Goal: Transaction & Acquisition: Obtain resource

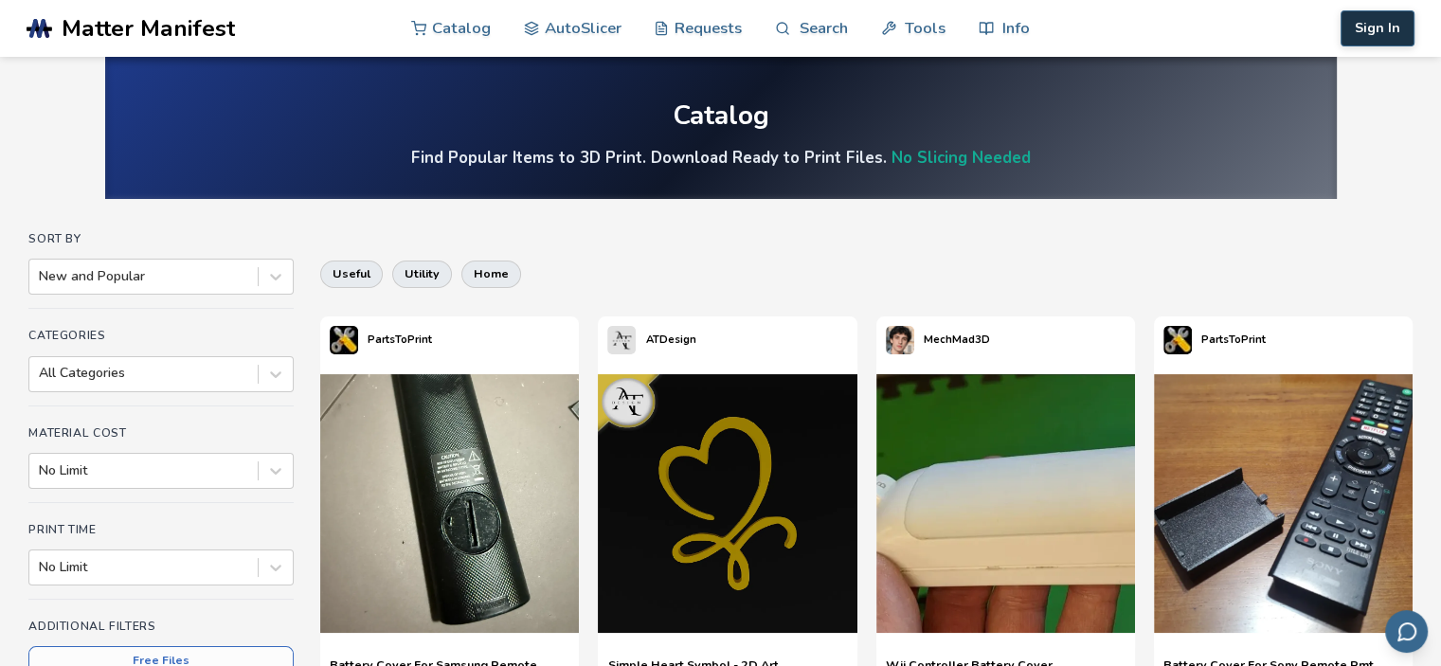
click at [1389, 27] on button "Sign In" at bounding box center [1378, 28] width 74 height 36
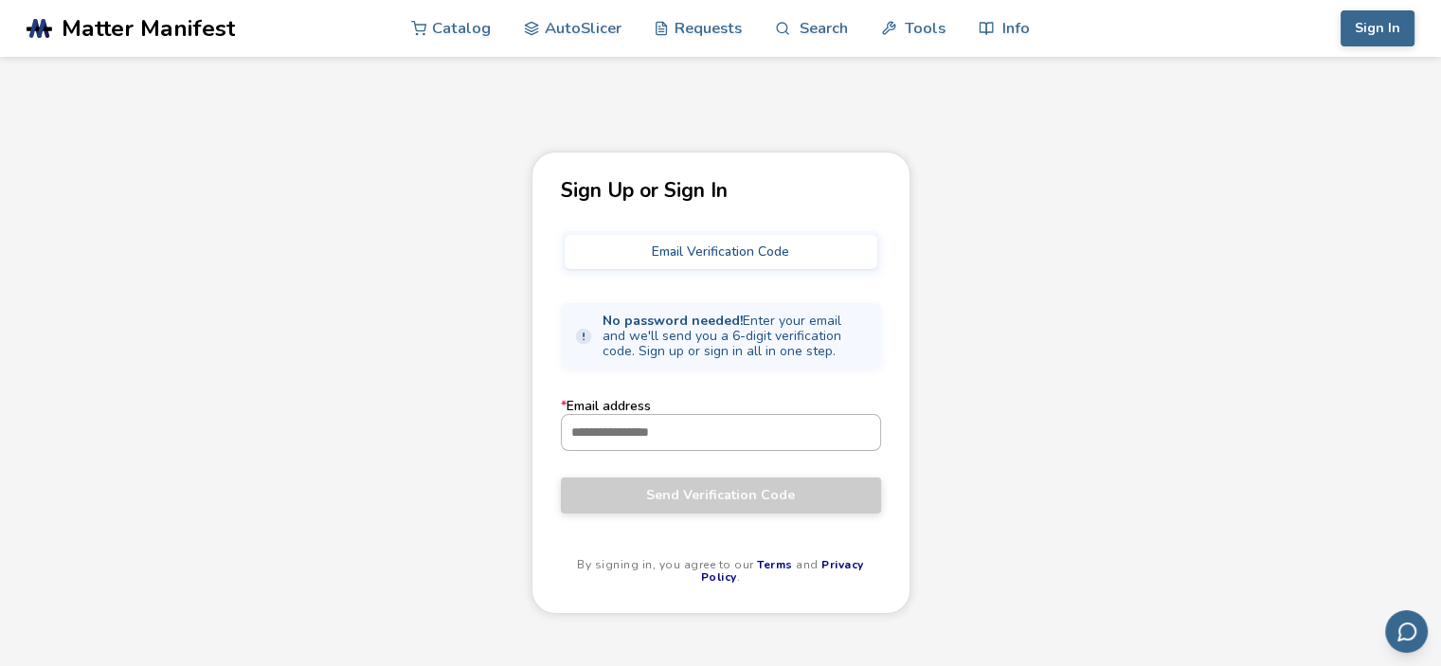
click at [679, 442] on input "* Email address" at bounding box center [721, 432] width 318 height 34
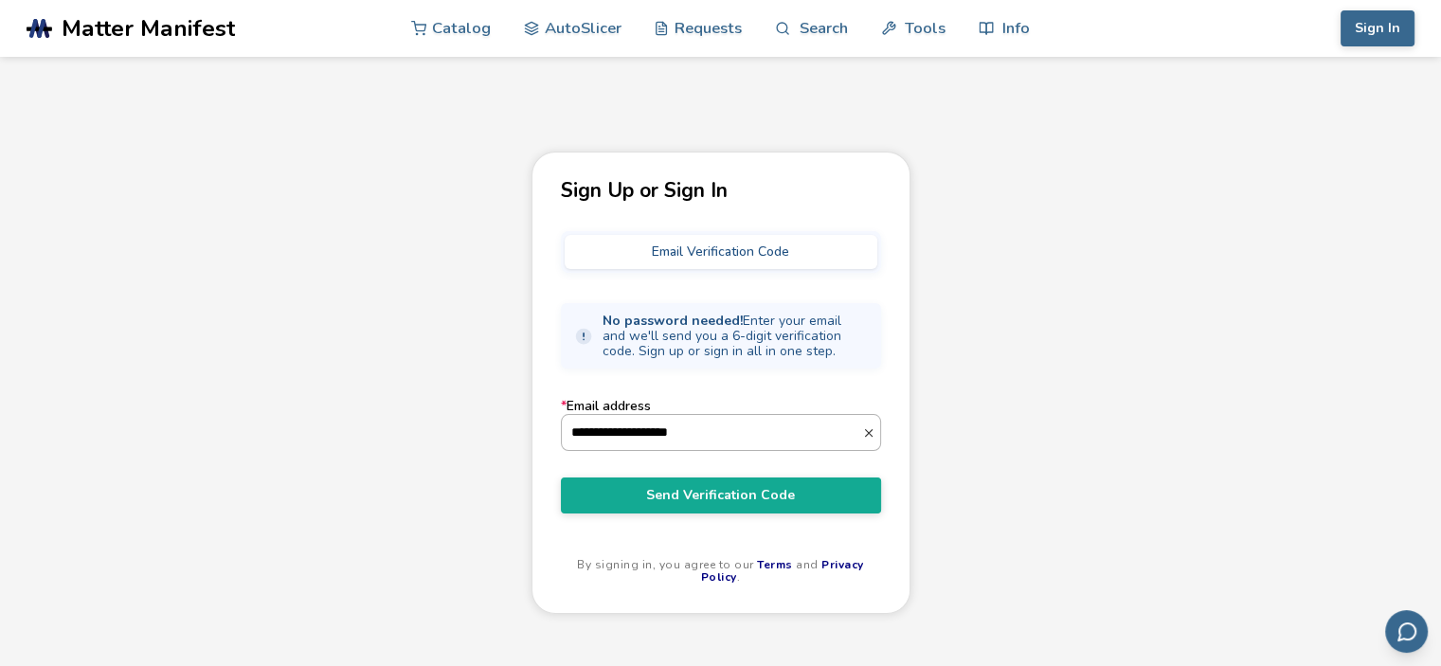
type input "**********"
click at [561, 478] on button "Send Verification Code" at bounding box center [721, 496] width 320 height 36
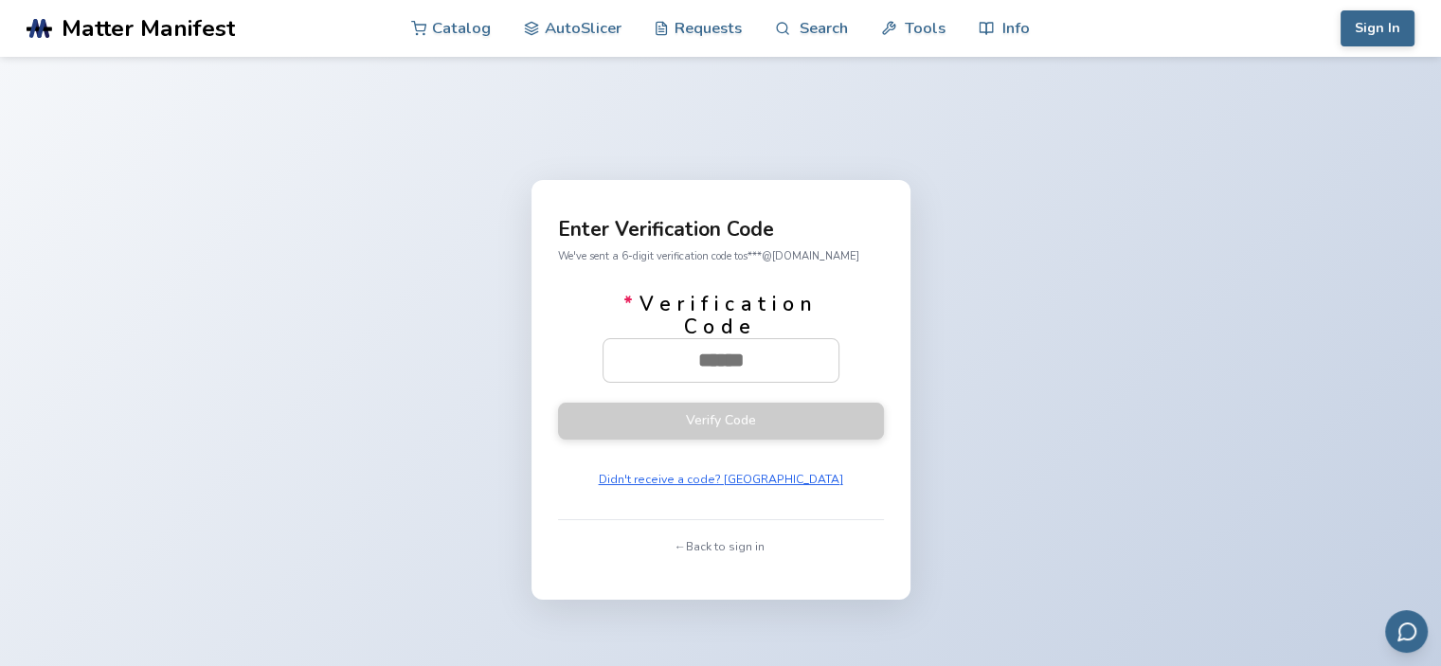
paste input "******"
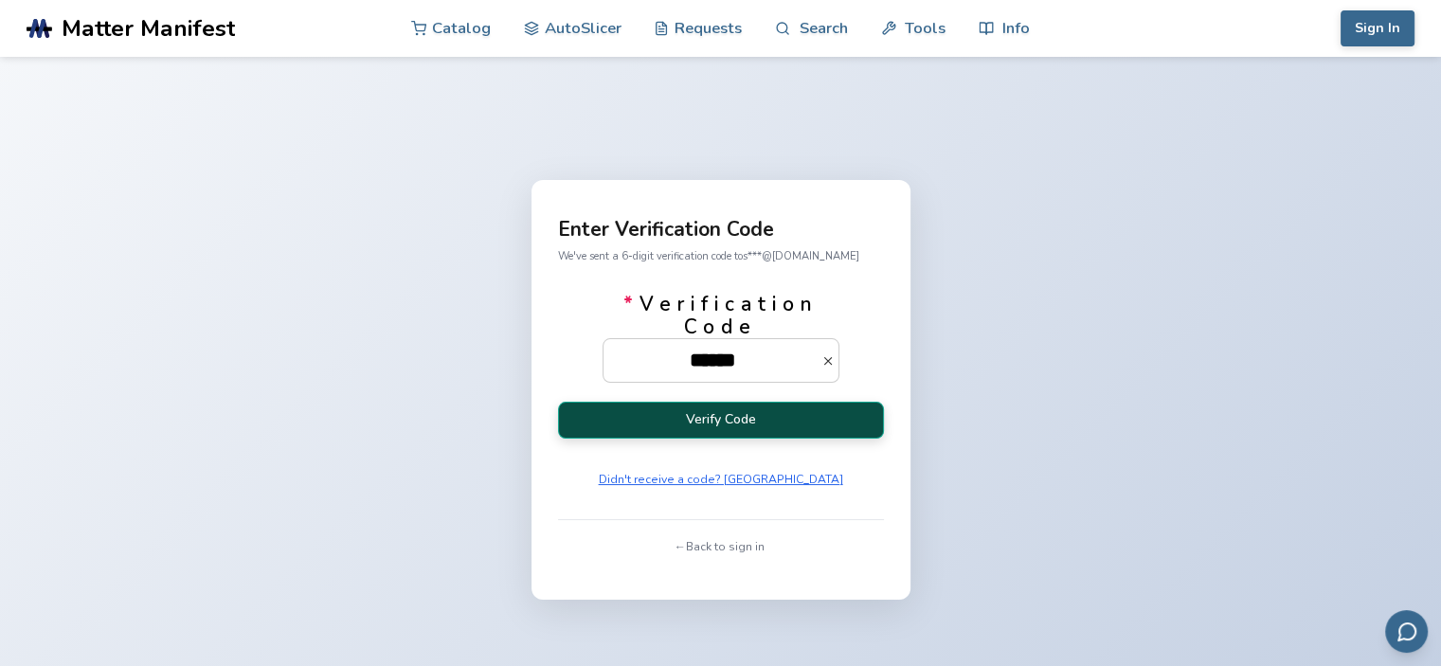
type input "******"
click at [734, 418] on button "Verify Code" at bounding box center [721, 420] width 326 height 37
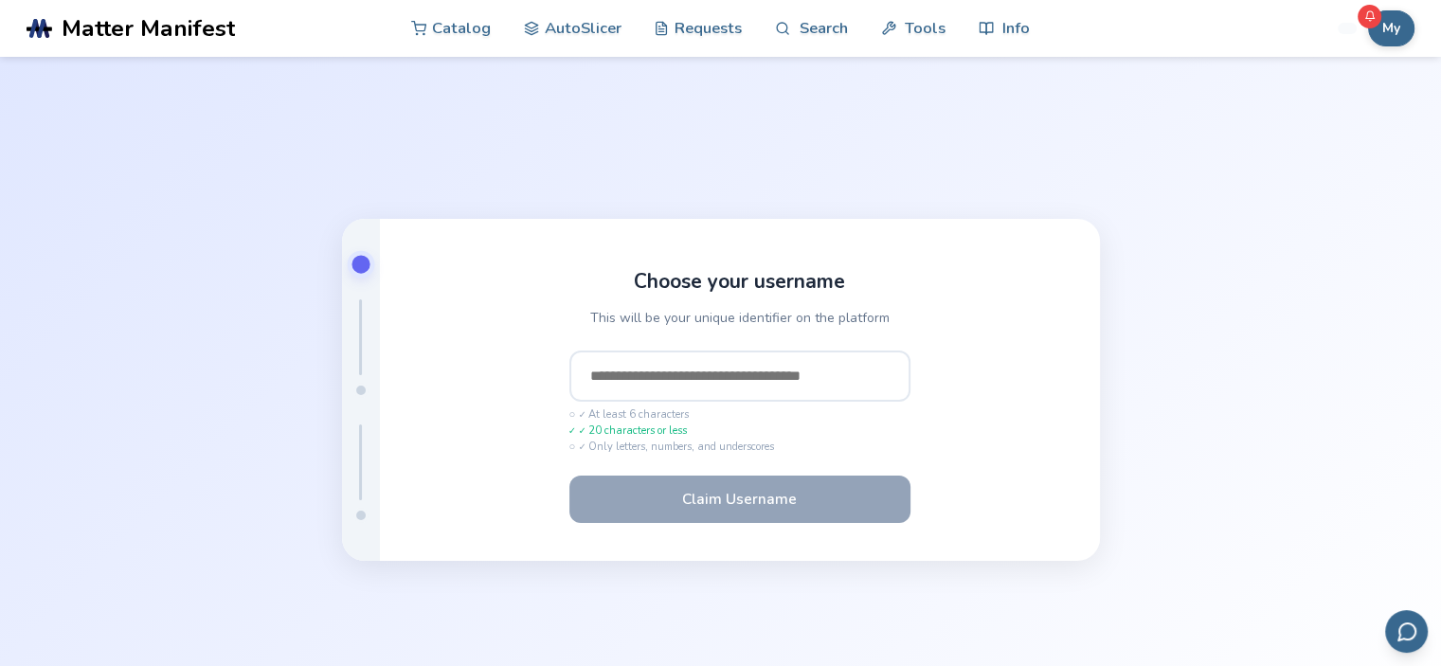
click at [654, 380] on input "text" at bounding box center [740, 376] width 341 height 51
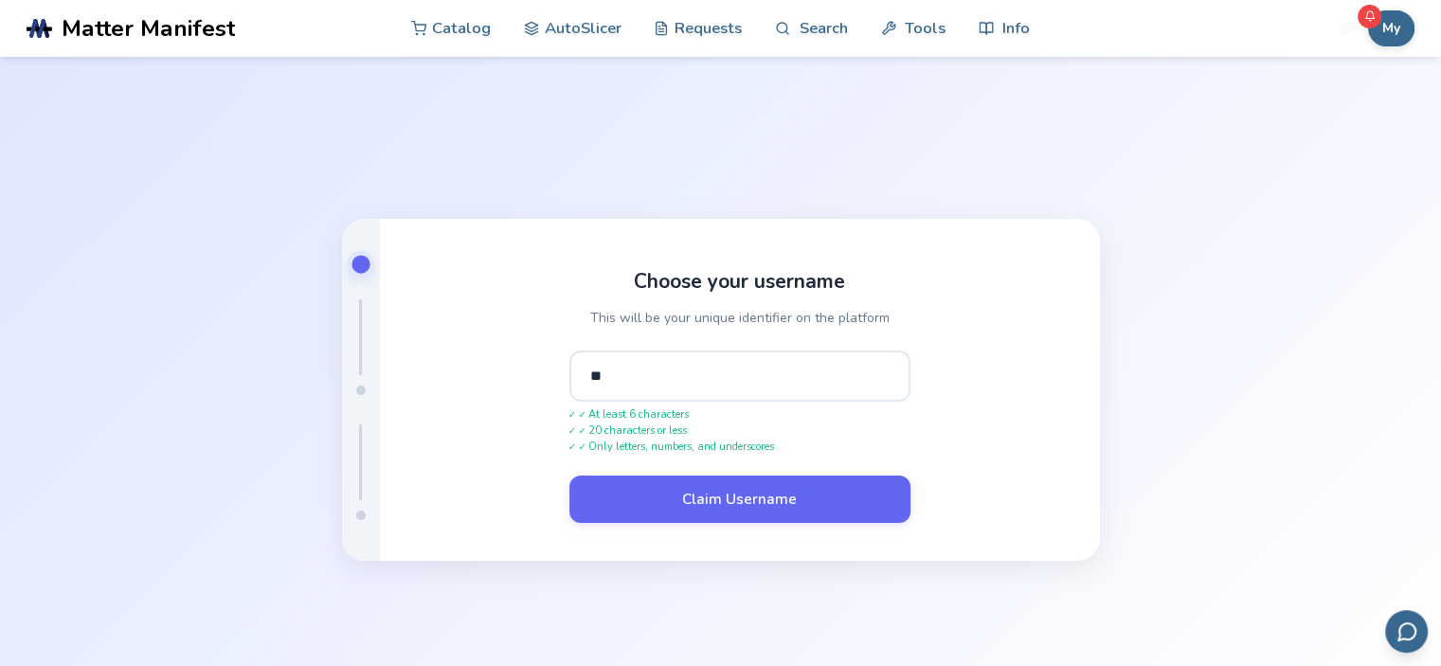
type input "*"
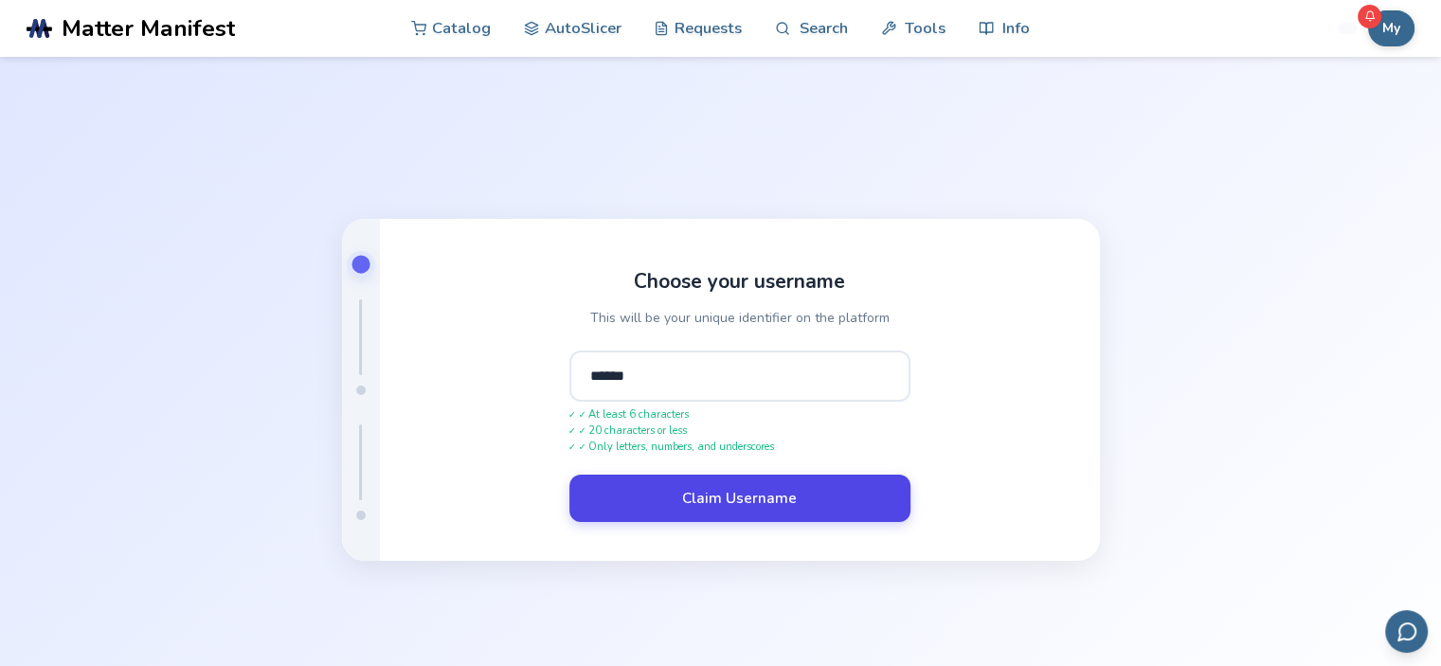
type input "******"
click at [680, 504] on button "Claim Username" at bounding box center [740, 498] width 341 height 47
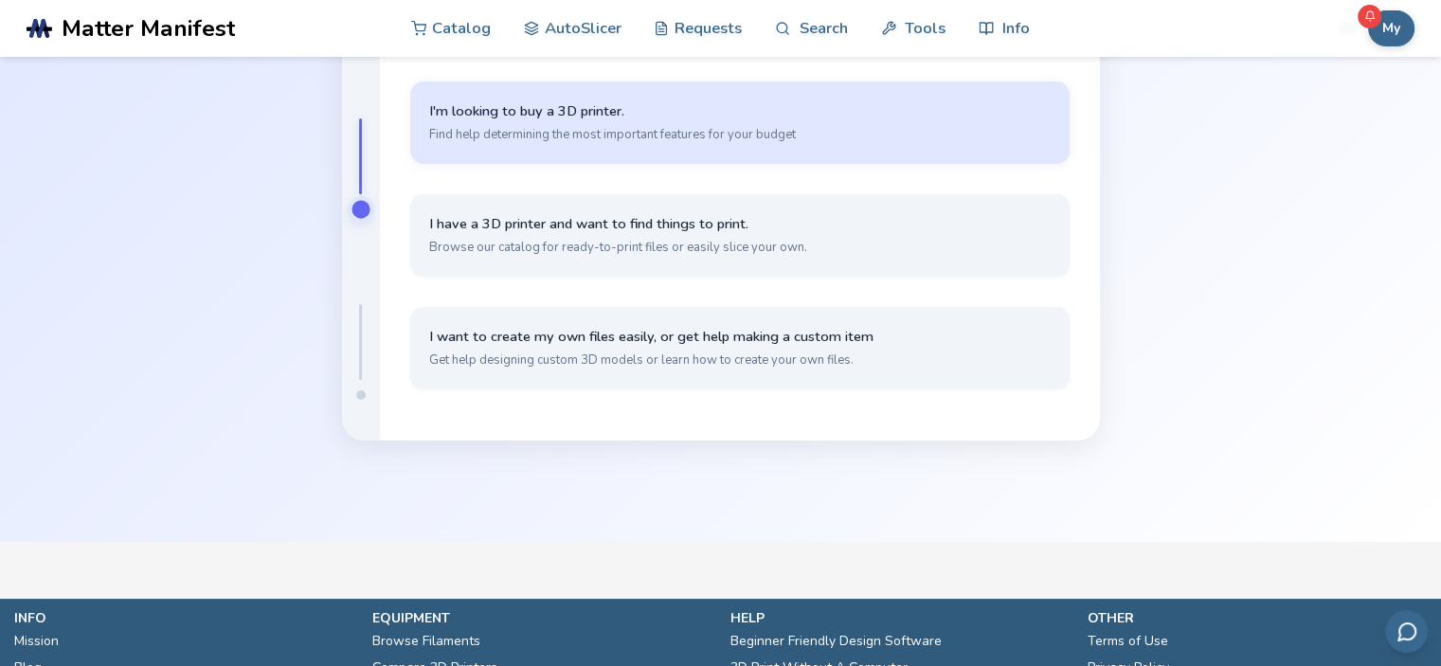
scroll to position [182, 0]
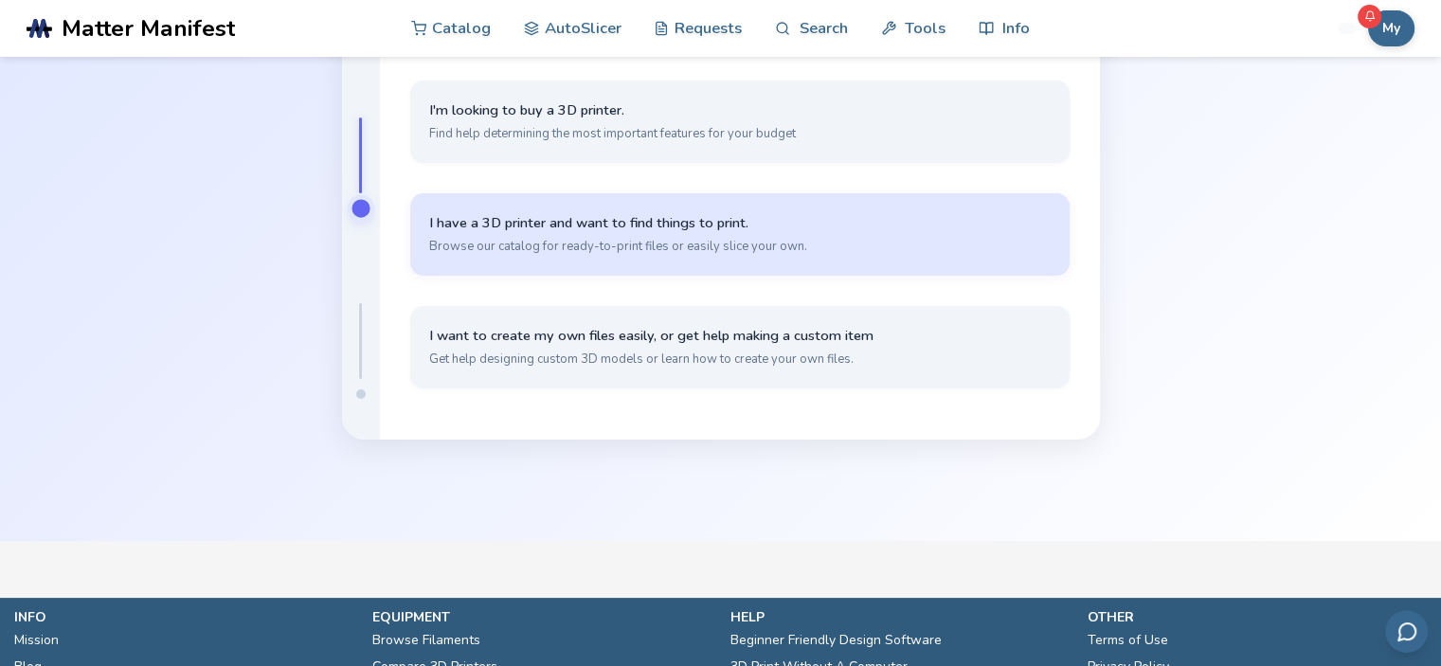
click at [571, 242] on span "Browse our catalog for ready-to-print files or easily slice your own." at bounding box center [740, 246] width 622 height 17
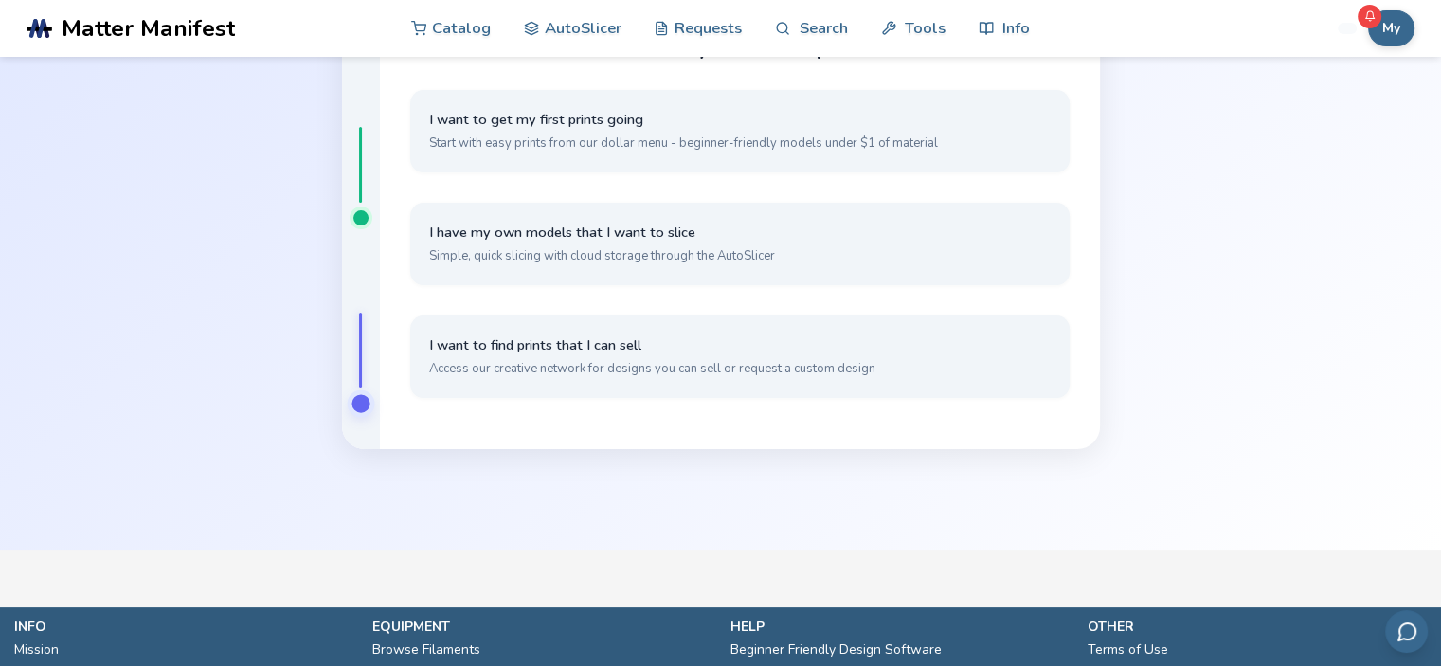
scroll to position [171, 0]
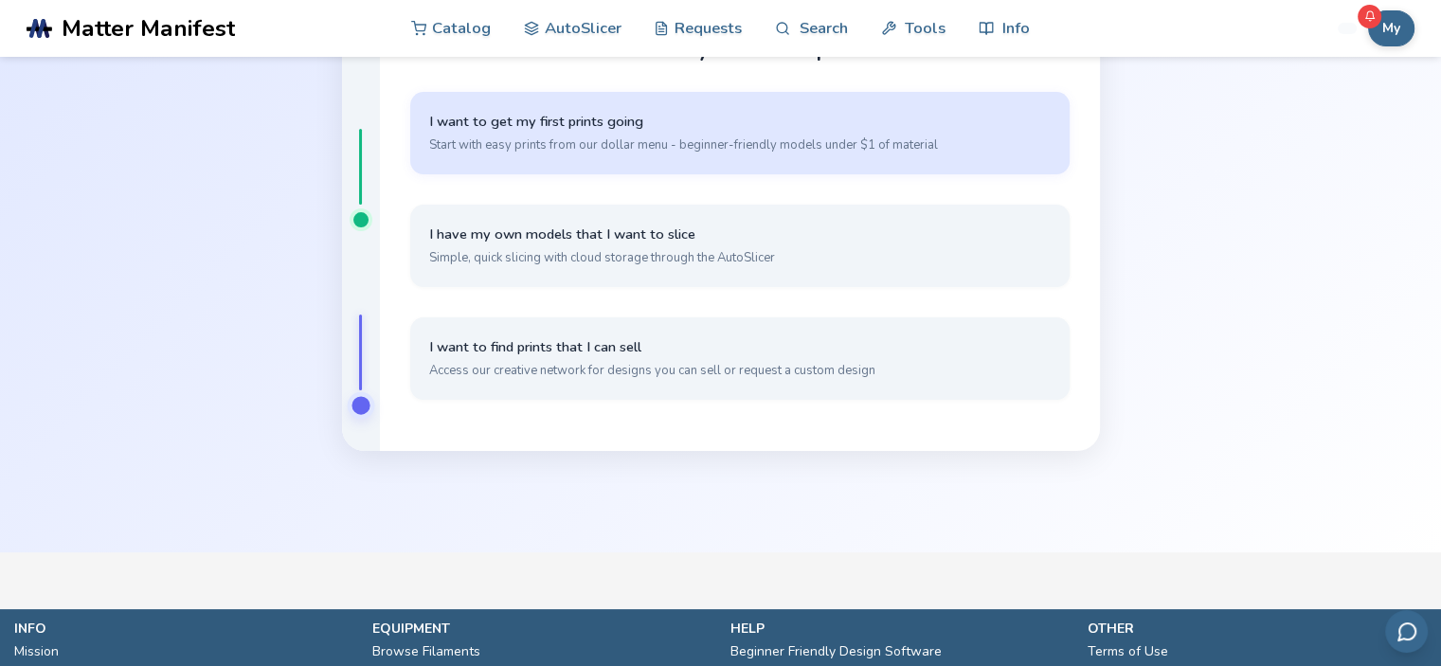
click at [561, 133] on button "I want to get my first prints going Start with easy prints from our dollar menu…" at bounding box center [740, 133] width 660 height 82
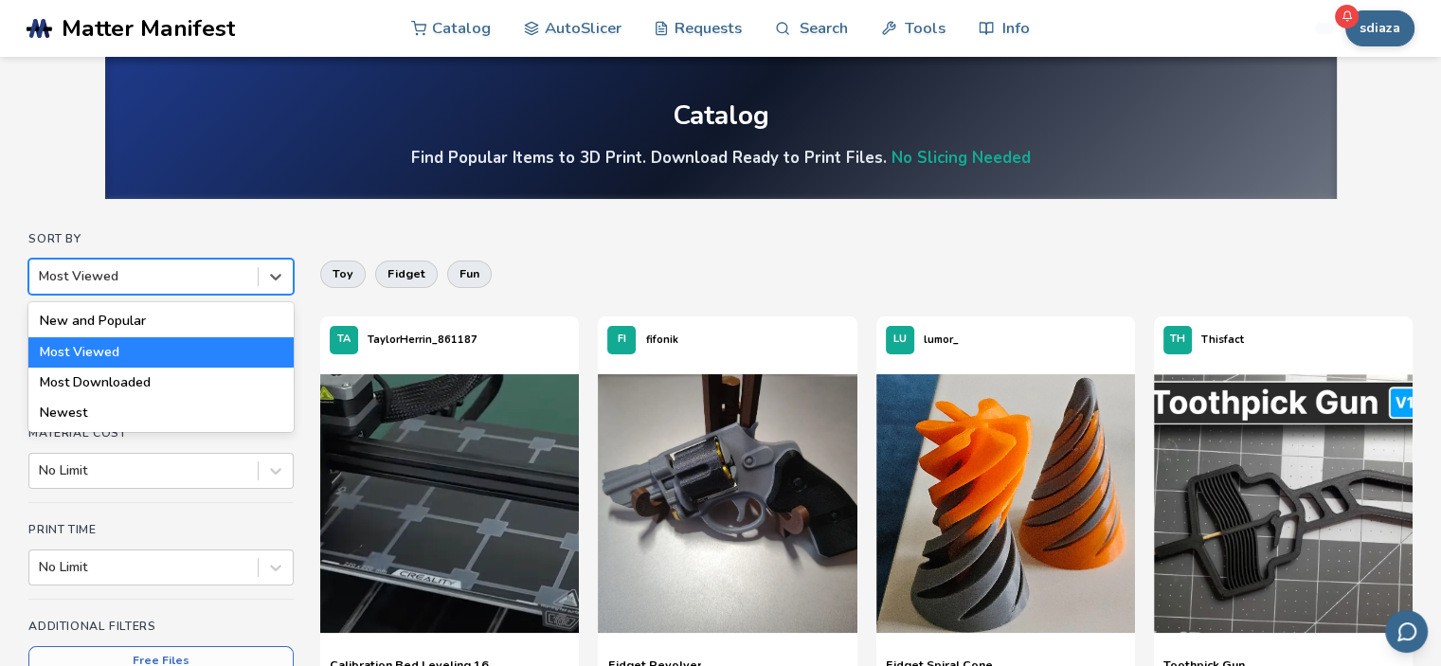
click at [176, 280] on div at bounding box center [143, 276] width 209 height 19
click at [133, 377] on div "Most Downloaded" at bounding box center [160, 383] width 265 height 30
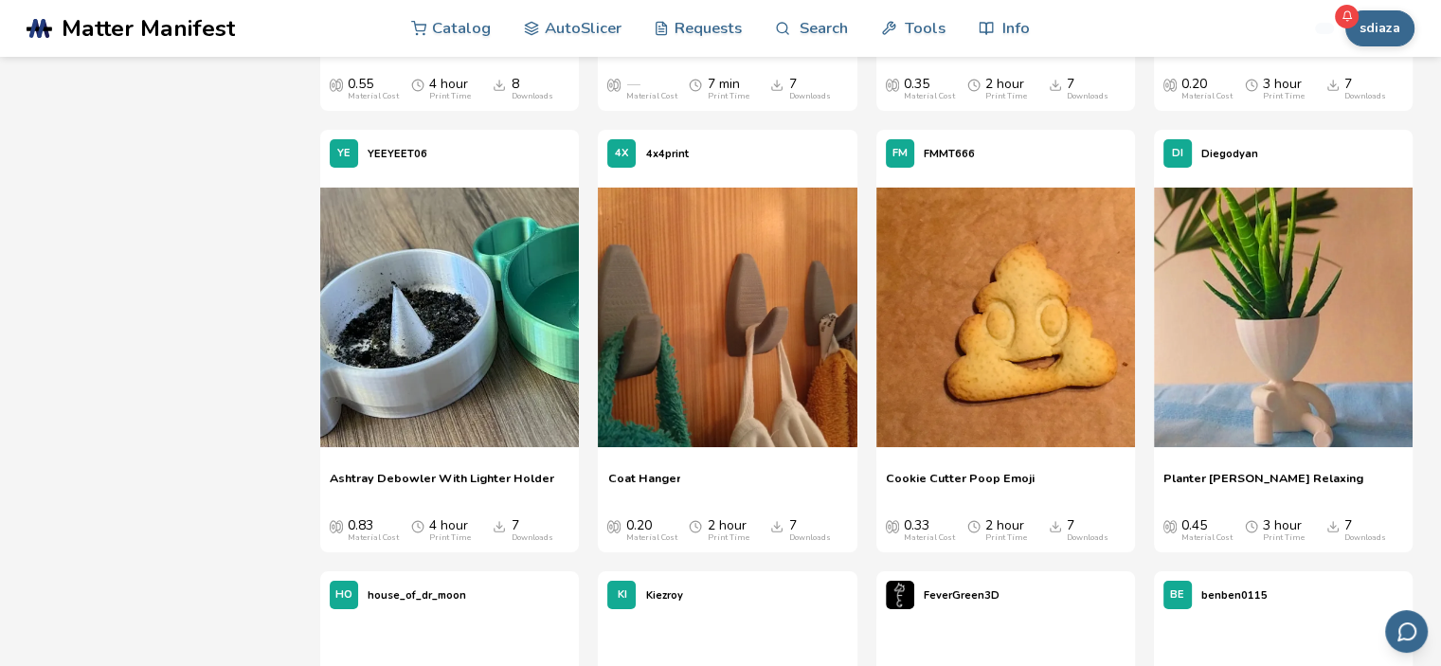
scroll to position [21386, 0]
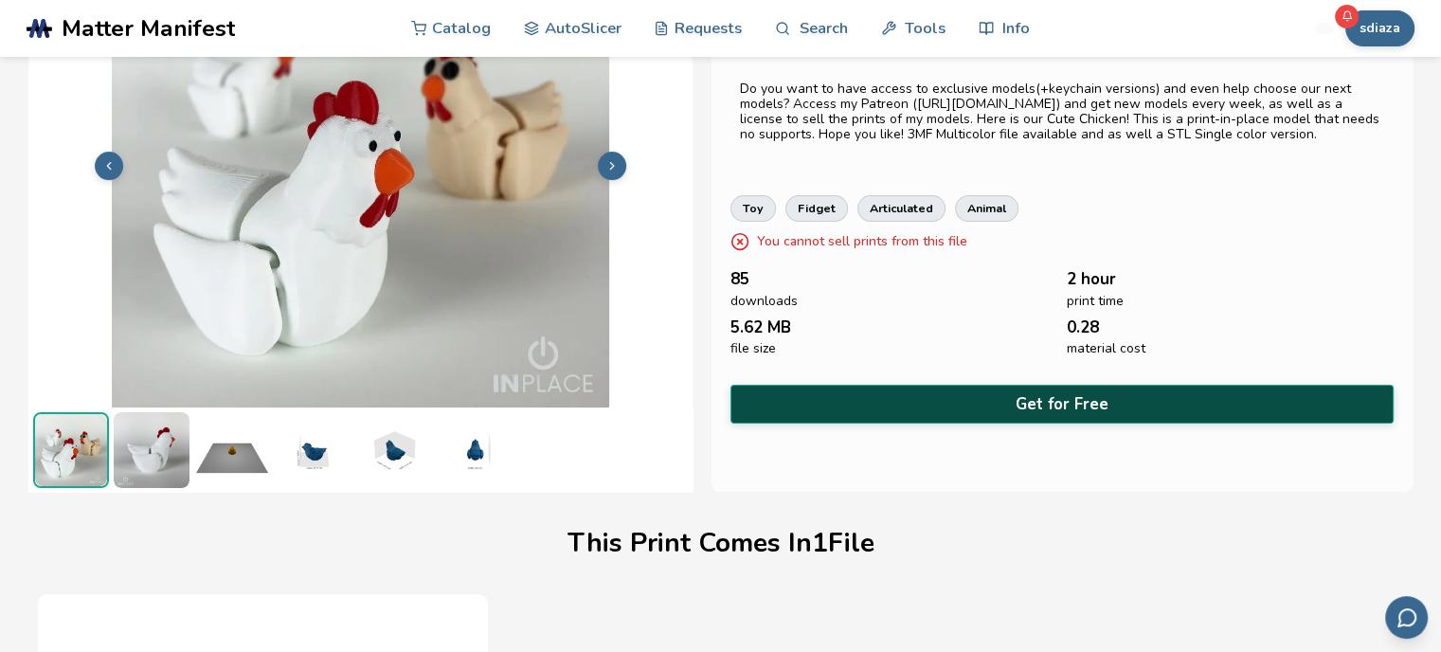
scroll to position [151, 0]
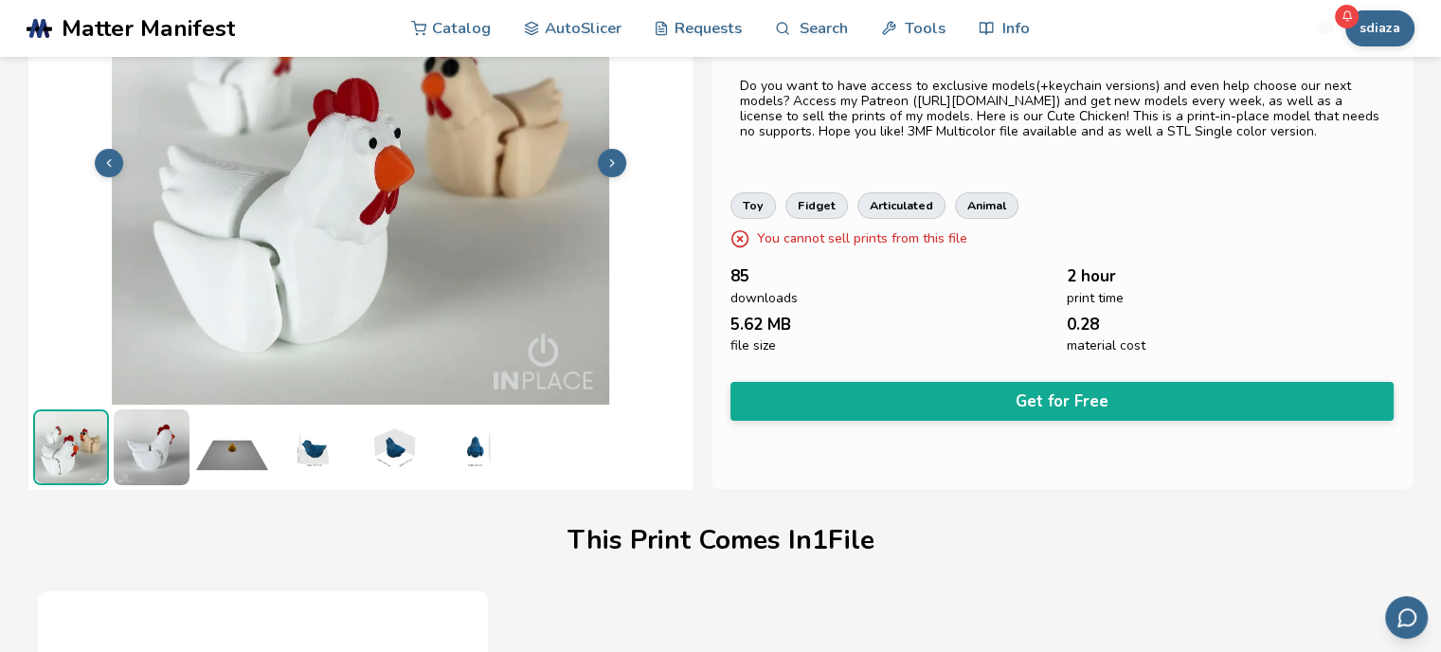
drag, startPoint x: 1040, startPoint y: 446, endPoint x: 970, endPoint y: 475, distance: 75.7
click at [970, 475] on div "Cute Chicken Articulated Toys & Games IN inplace Do you want to have access to …" at bounding box center [1062, 204] width 701 height 569
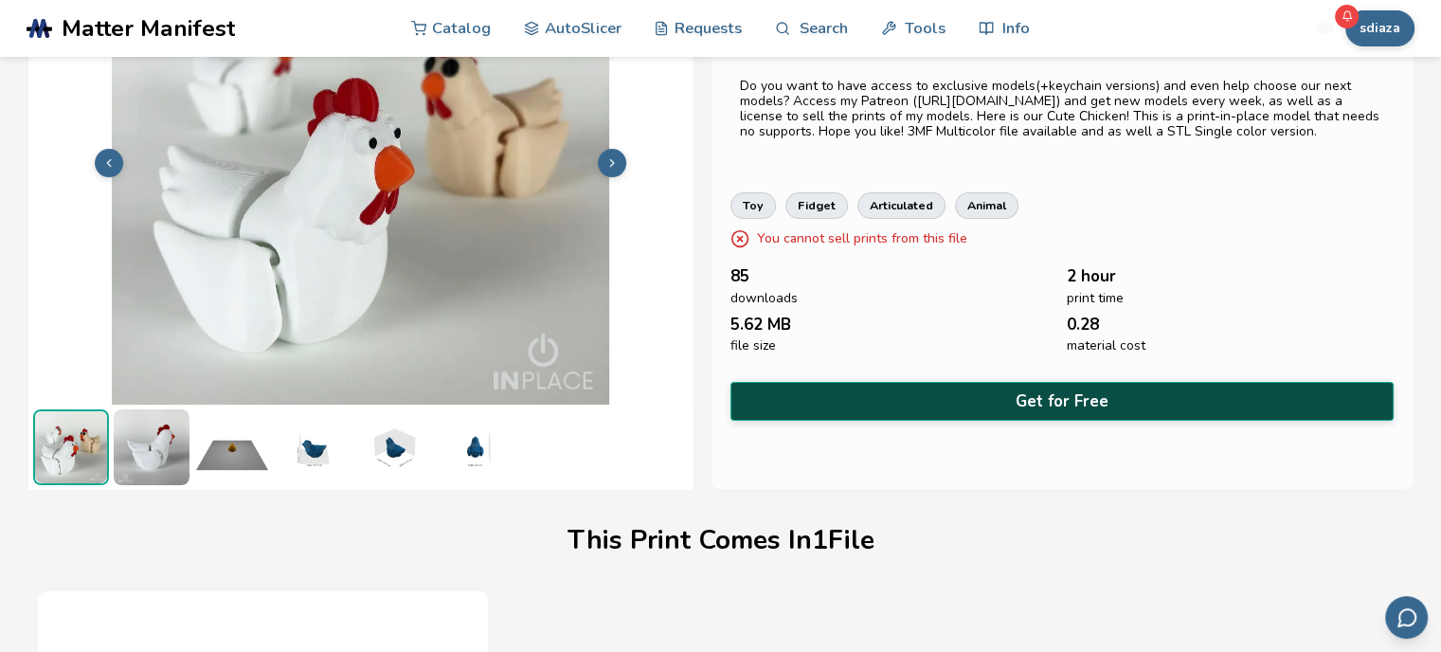
click at [1002, 409] on button "Get for Free" at bounding box center [1062, 401] width 663 height 39
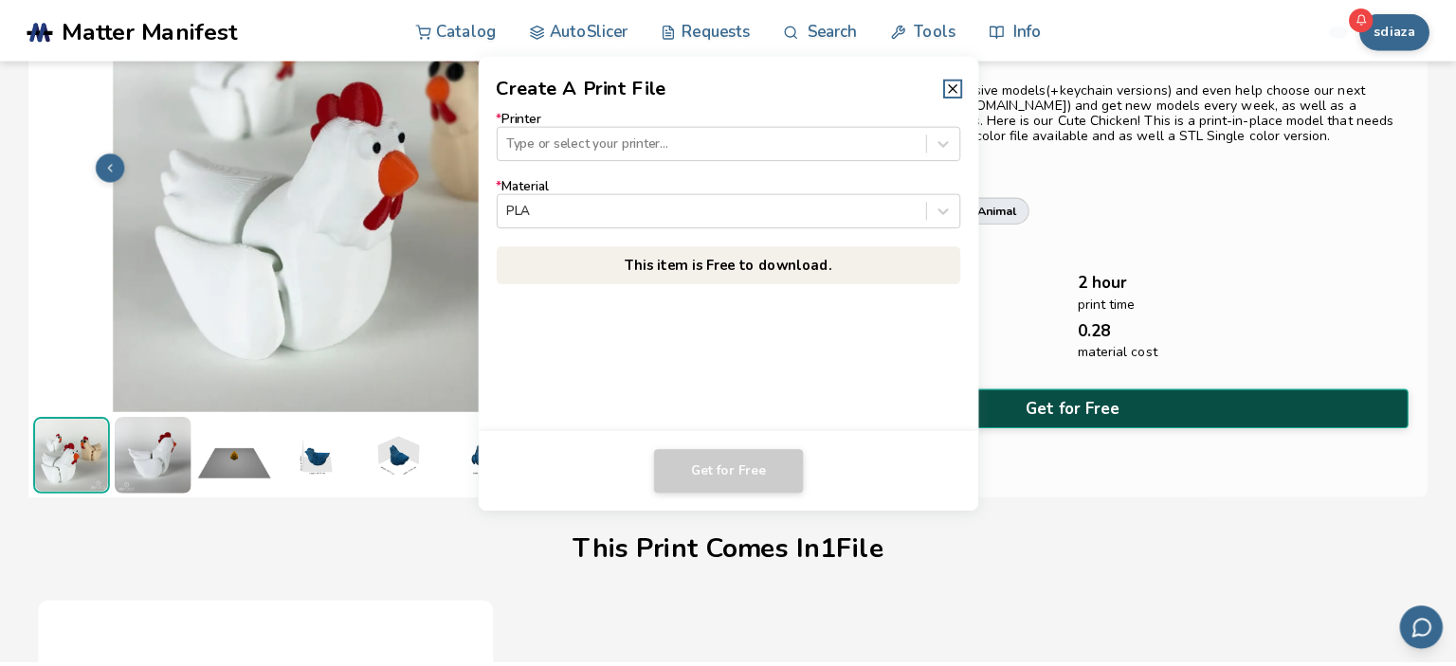
scroll to position [148, 0]
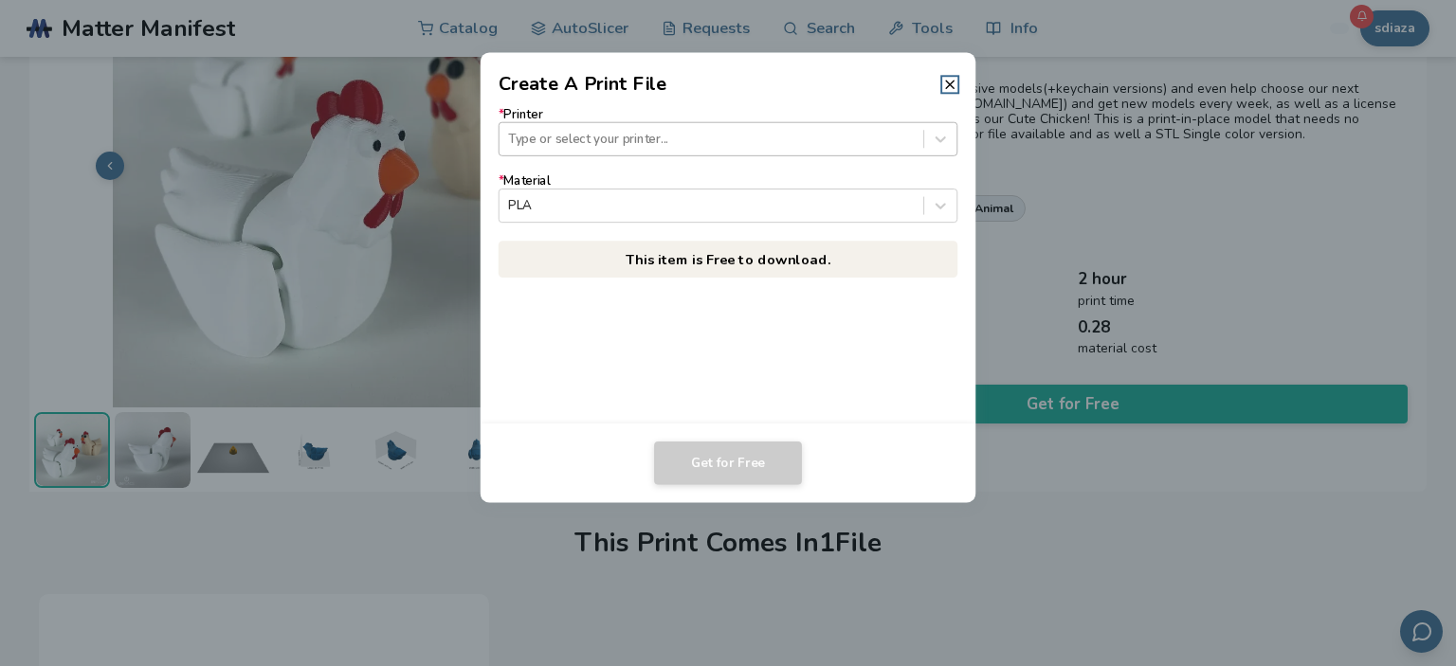
drag, startPoint x: 671, startPoint y: 158, endPoint x: 677, endPoint y: 147, distance: 12.7
click at [677, 147] on form "* Printer Type or select your printer... * Material PLA" at bounding box center [729, 165] width 460 height 116
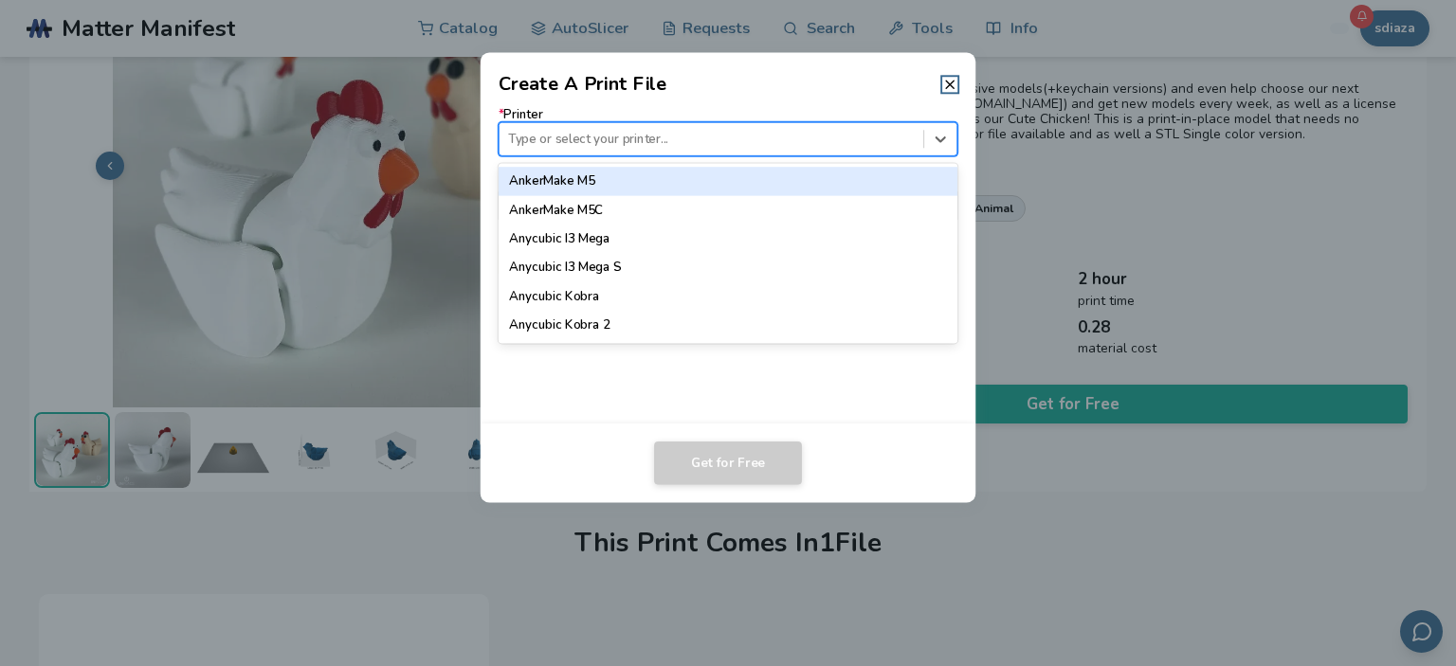
click at [677, 147] on div at bounding box center [711, 139] width 406 height 18
type input "*****"
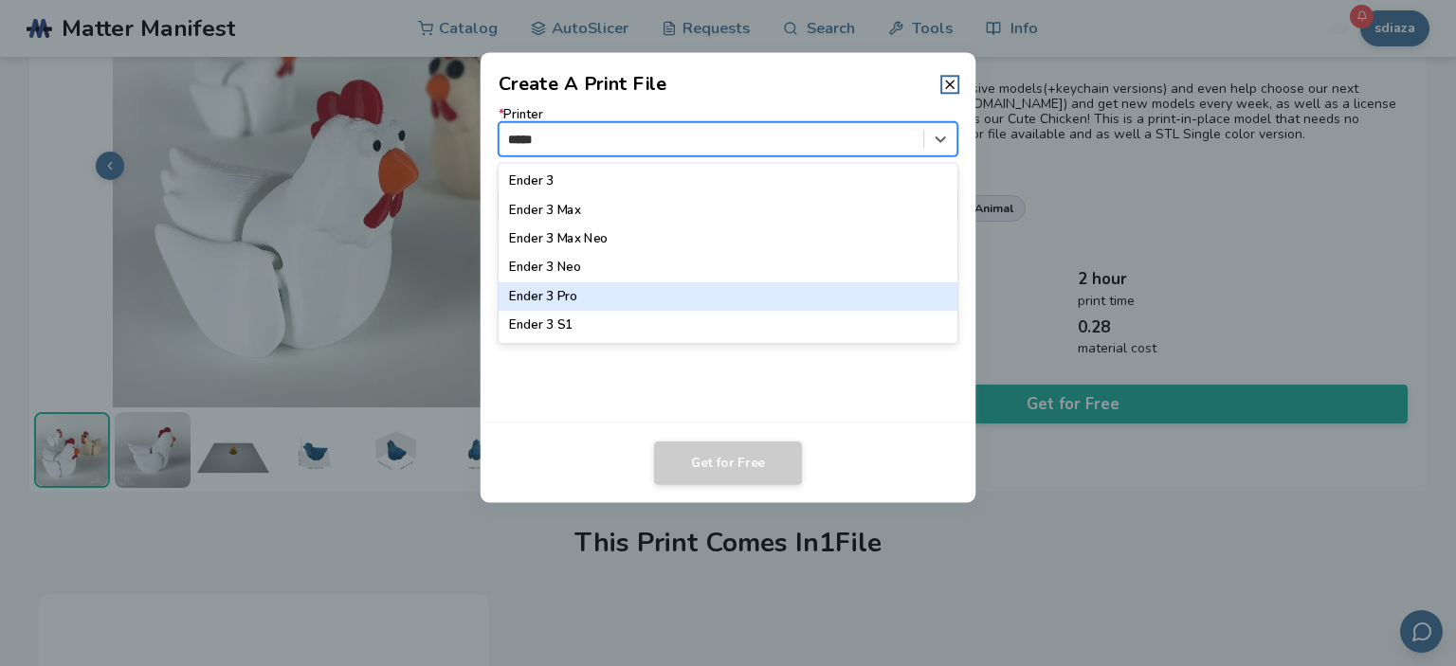
click at [645, 287] on div "Ender 3 Pro" at bounding box center [729, 296] width 460 height 28
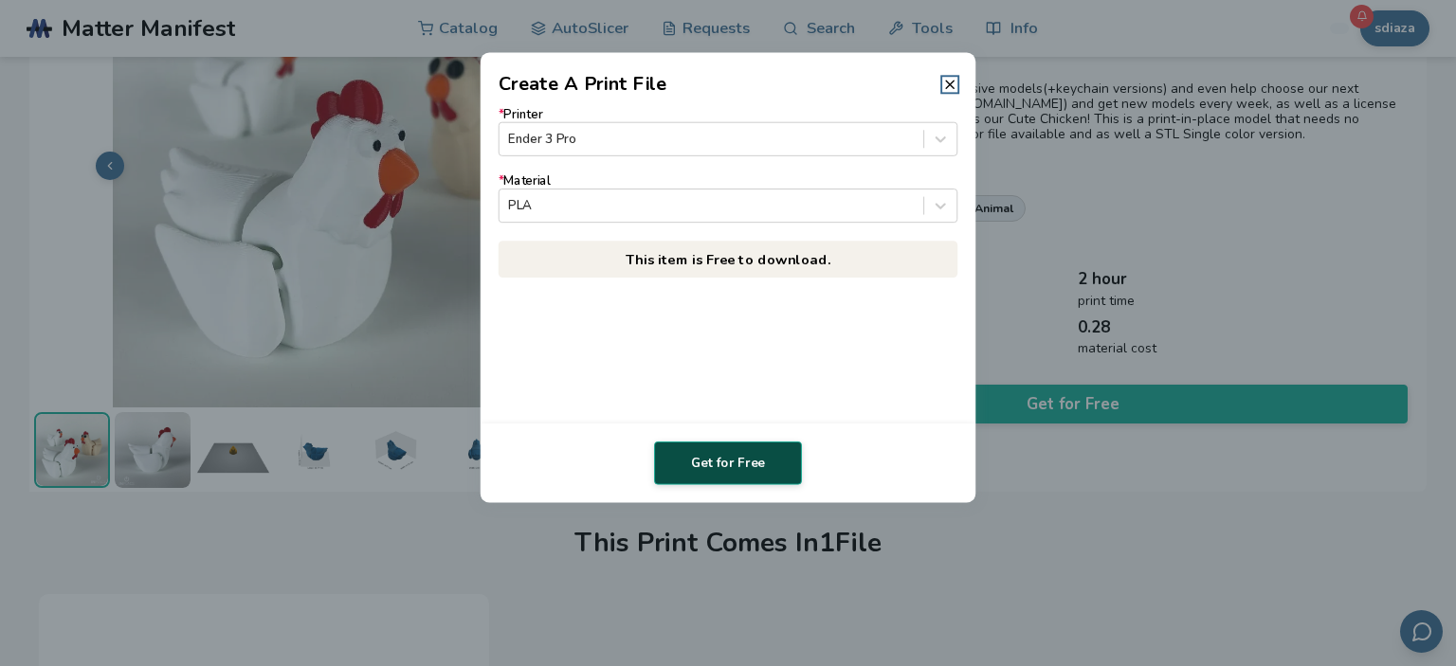
click at [725, 465] on button "Get for Free" at bounding box center [728, 464] width 148 height 44
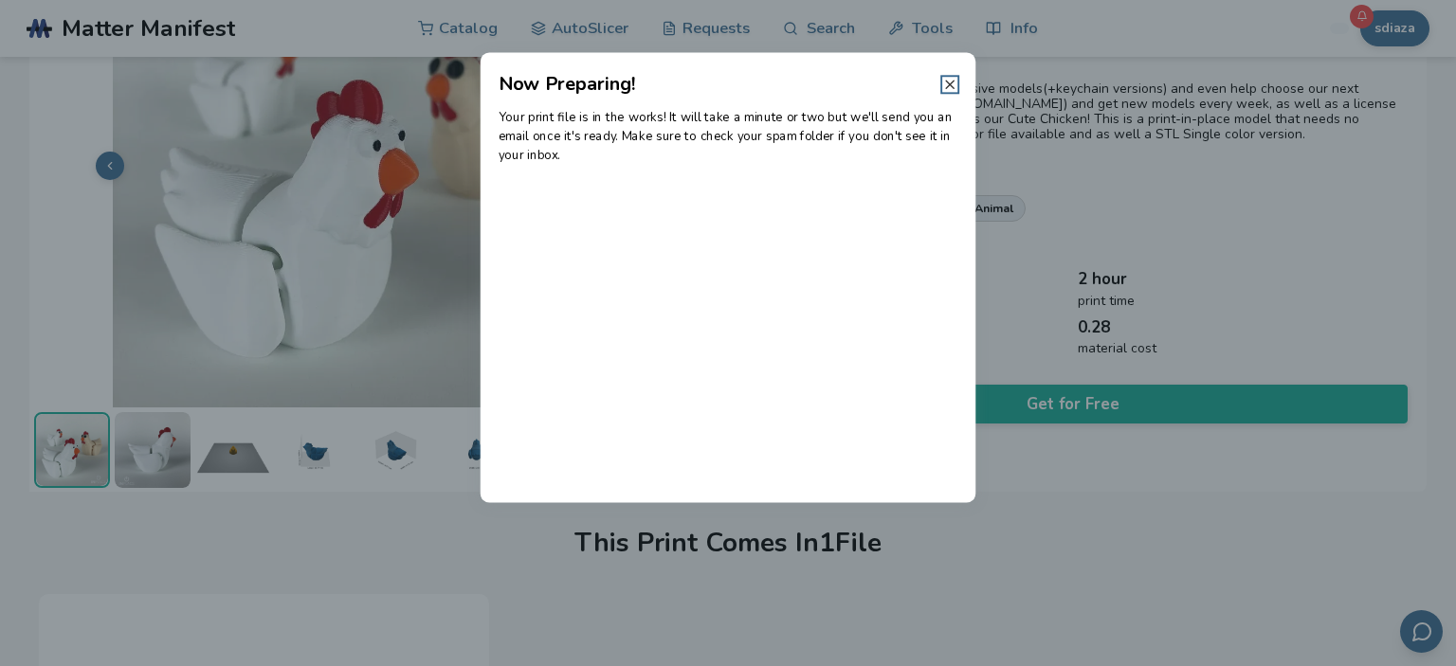
click at [942, 82] on icon at bounding box center [949, 84] width 15 height 15
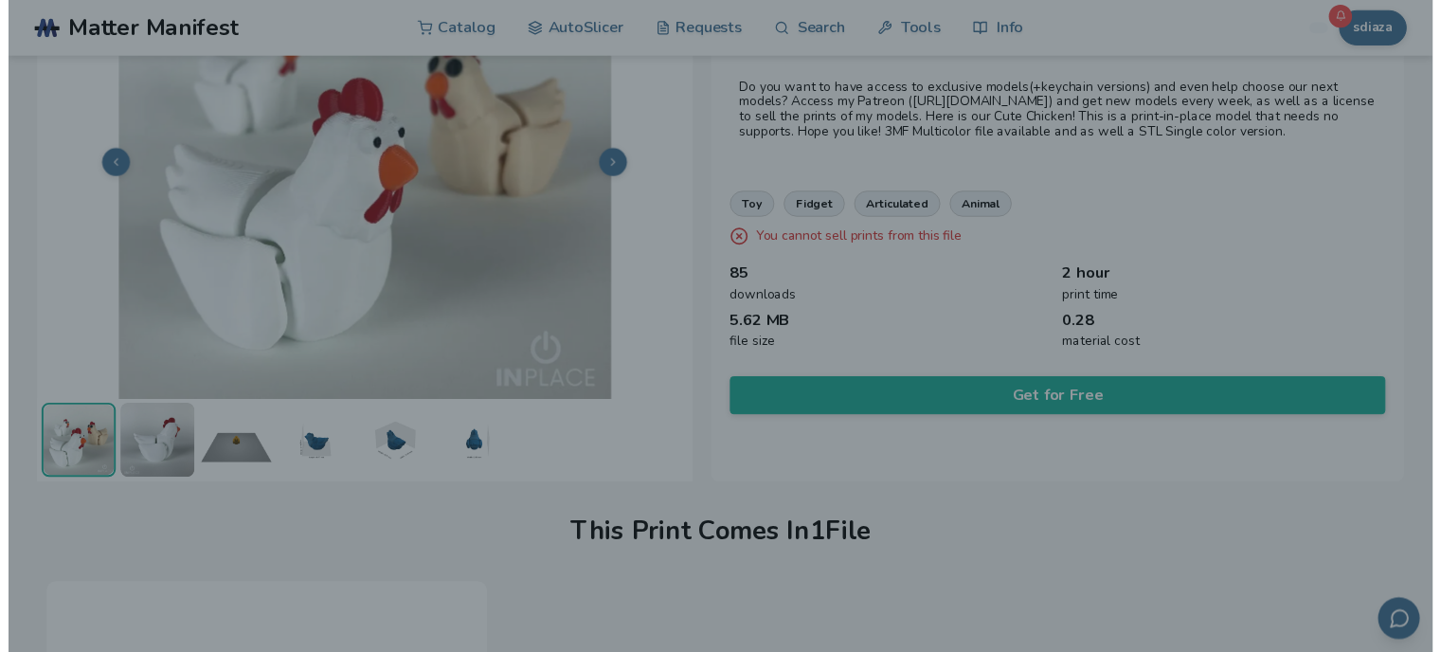
scroll to position [151, 0]
